Goal: Find specific page/section: Find specific page/section

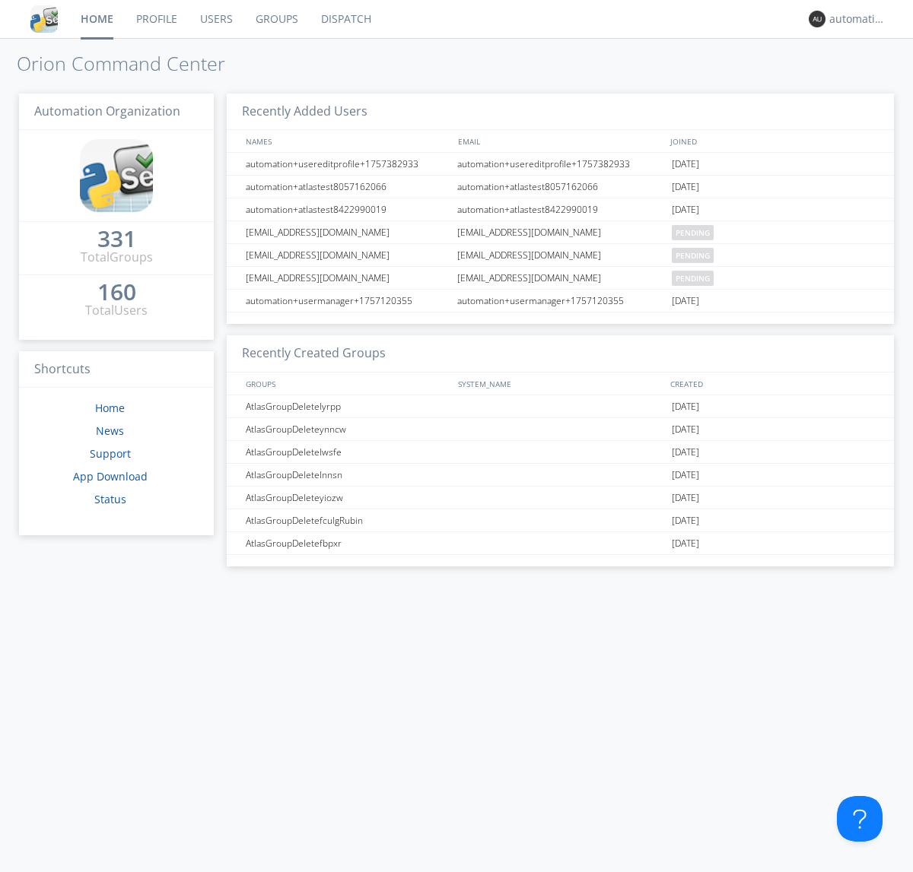
click at [345, 19] on link "Dispatch" at bounding box center [346, 19] width 73 height 38
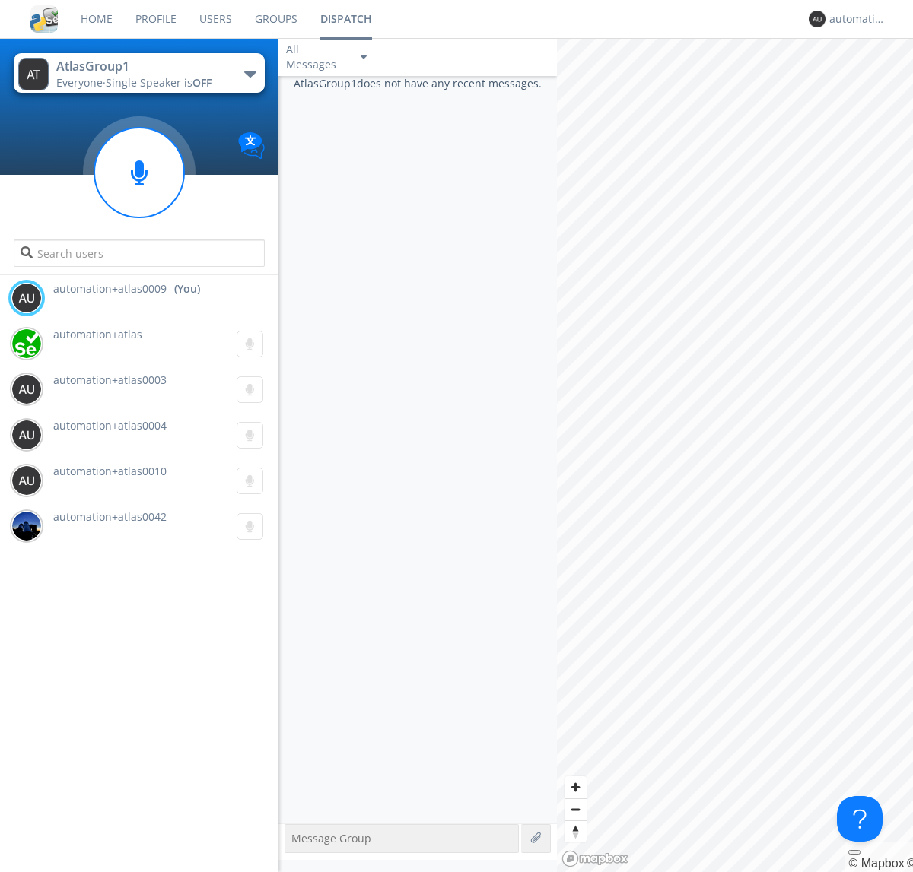
click at [249, 74] on div "button" at bounding box center [250, 74] width 12 height 6
click at [0, 0] on span "AtlasGroupDispatch5" at bounding box center [0, 0] width 0 height 0
click at [853, 19] on div "automation+atlas0009" at bounding box center [857, 18] width 57 height 15
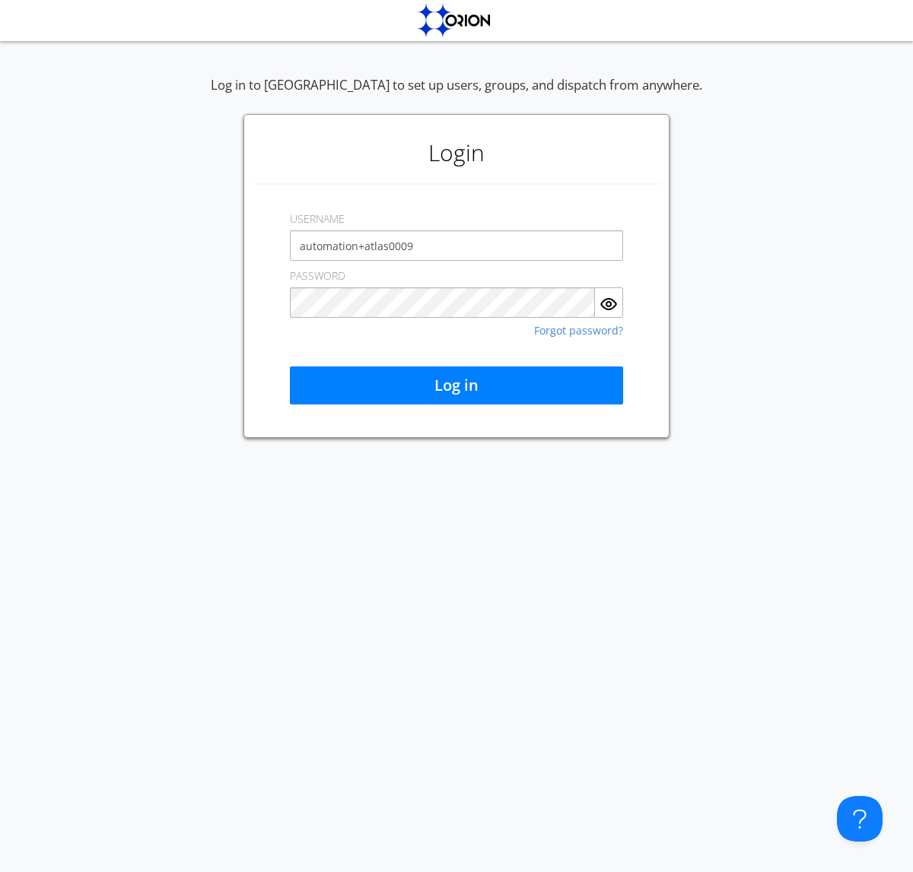
type input "automation+atlas0009"
click at [456, 386] on button "Log in" at bounding box center [456, 386] width 333 height 38
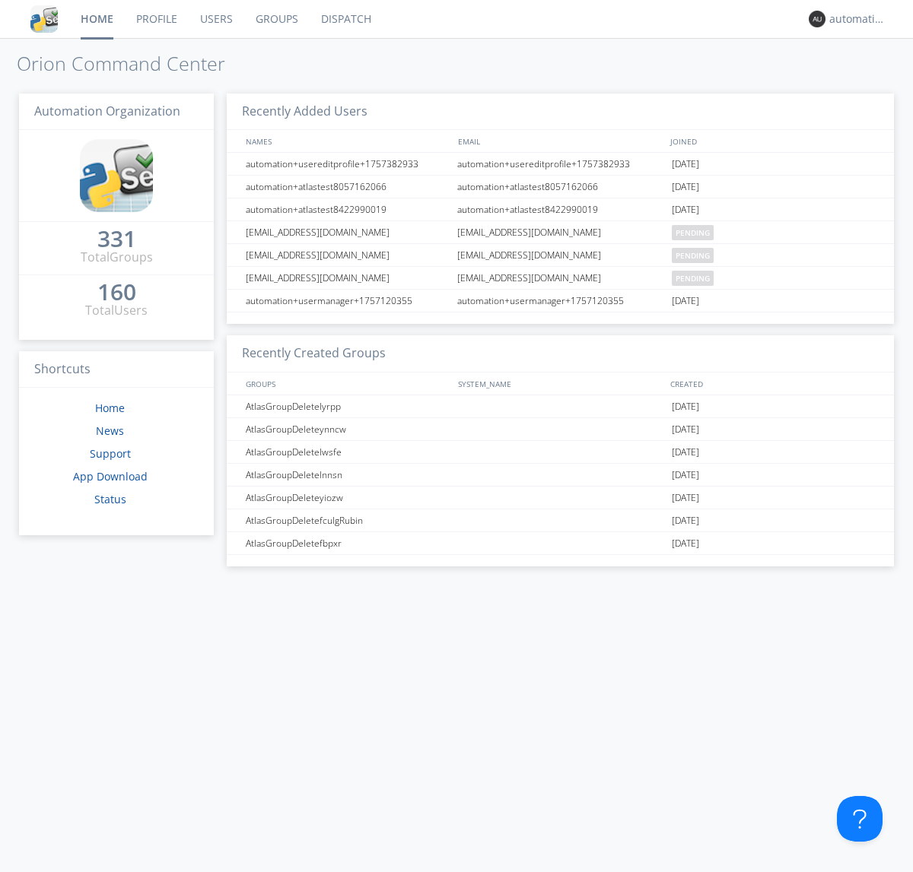
click at [345, 19] on link "Dispatch" at bounding box center [346, 19] width 73 height 38
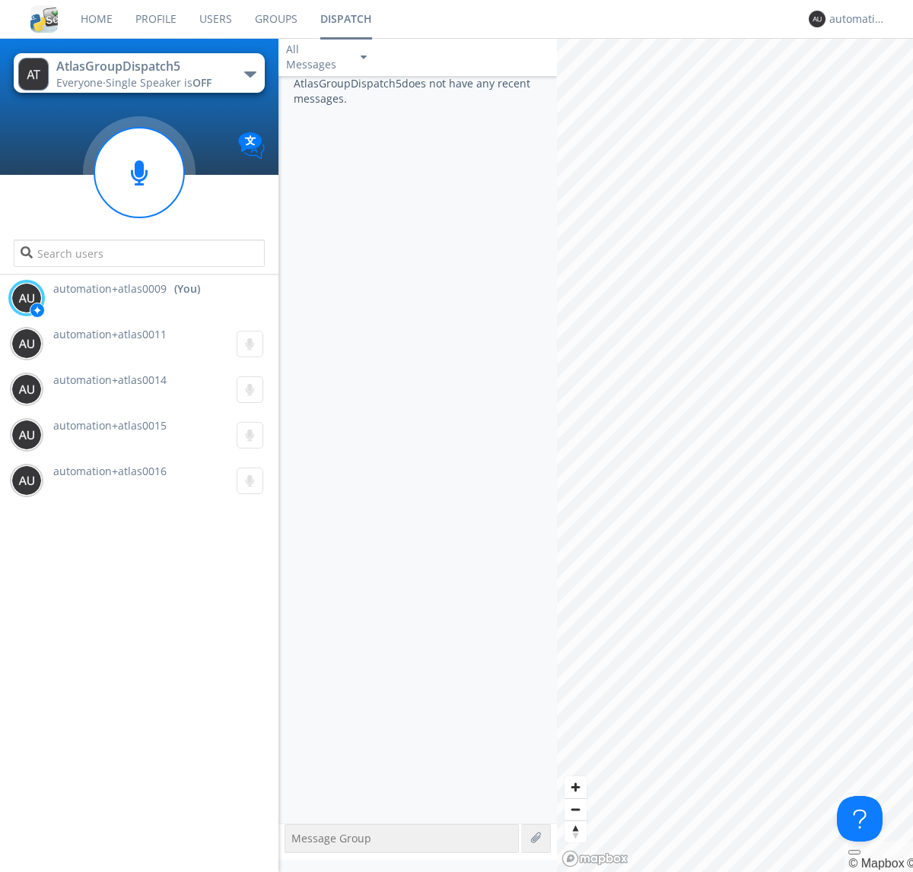
click at [249, 74] on div "button" at bounding box center [250, 74] width 12 height 6
click at [0, 0] on span "AtlasGroup1" at bounding box center [0, 0] width 0 height 0
click at [853, 19] on div "automation+atlas0009" at bounding box center [857, 18] width 57 height 15
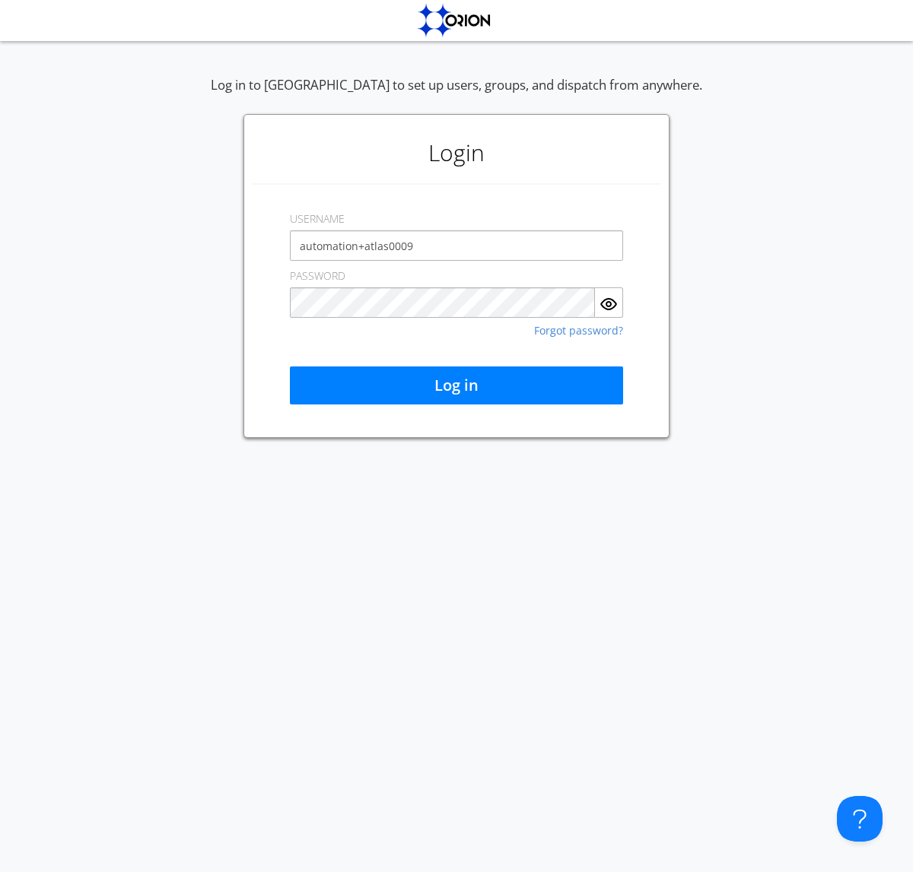
type input "automation+atlas0009"
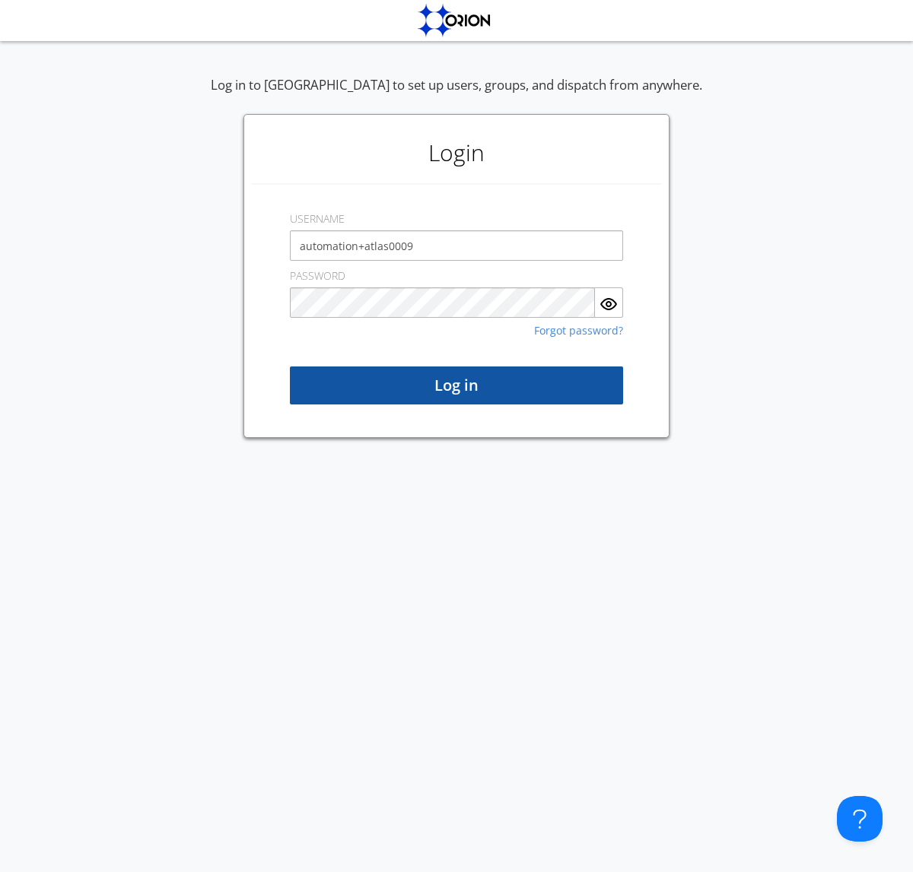
click at [456, 386] on button "Log in" at bounding box center [456, 386] width 333 height 38
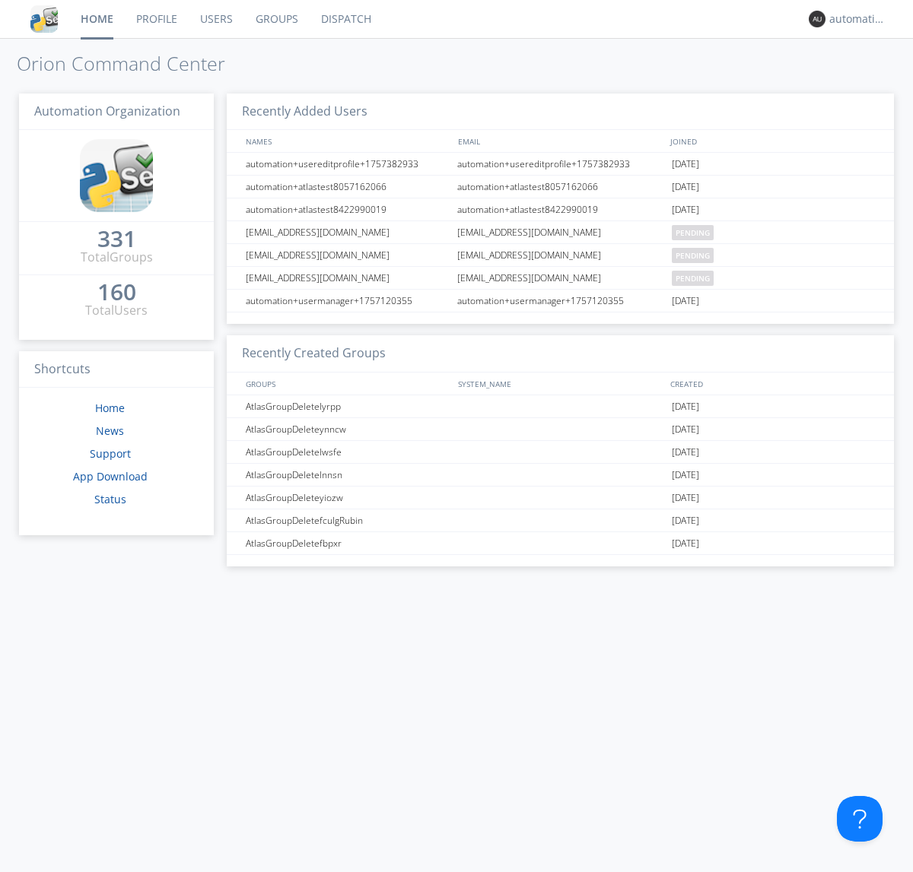
click at [345, 19] on link "Dispatch" at bounding box center [346, 19] width 73 height 38
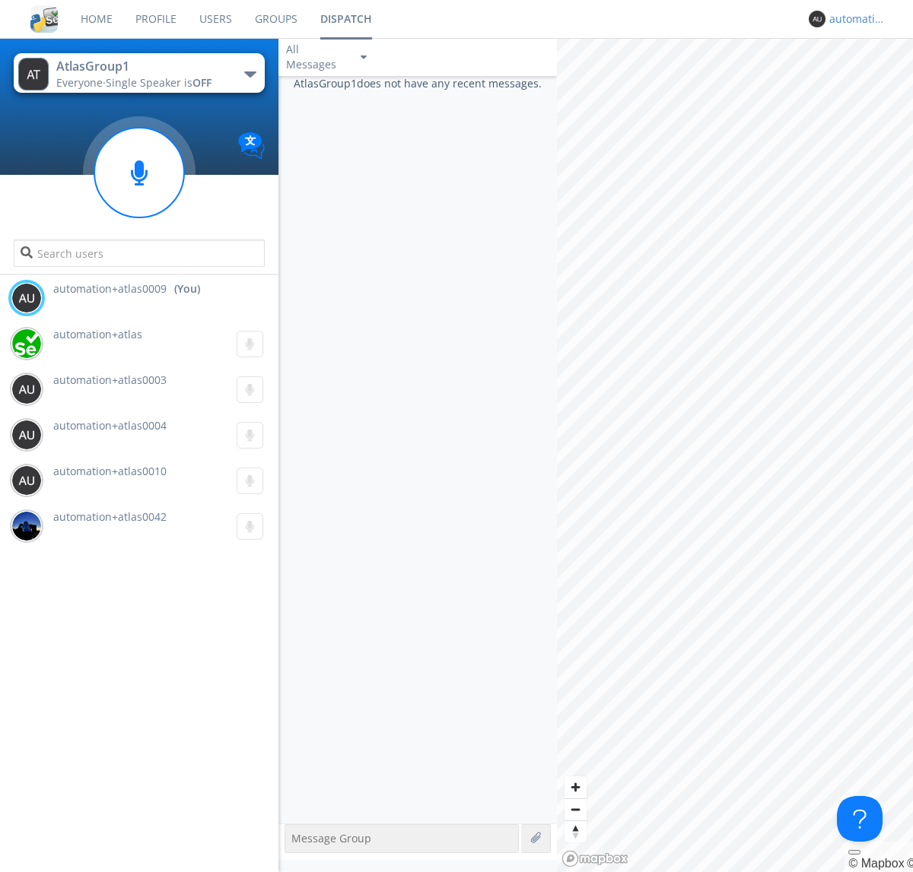
click at [853, 19] on div "automation+atlas0009" at bounding box center [857, 18] width 57 height 15
